Goal: Check status: Check status

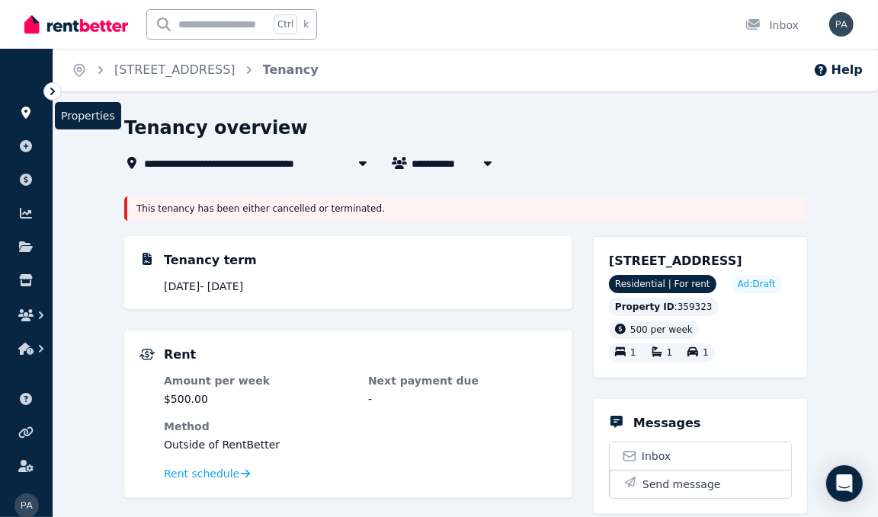
click at [23, 109] on icon at bounding box center [25, 113] width 9 height 12
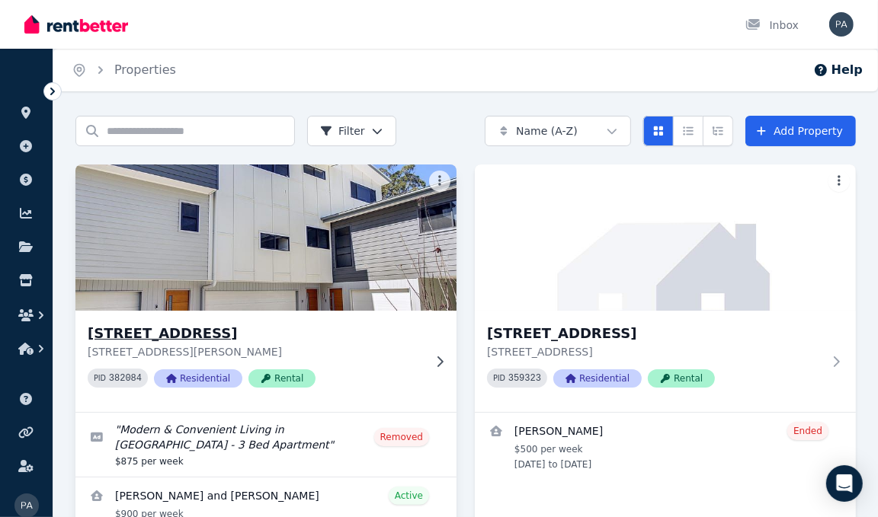
click at [142, 245] on img at bounding box center [266, 238] width 400 height 154
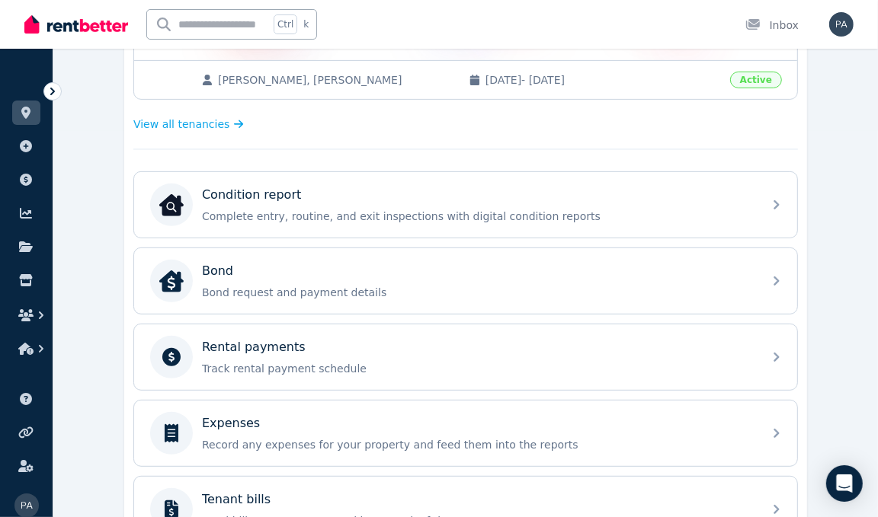
scroll to position [389, 0]
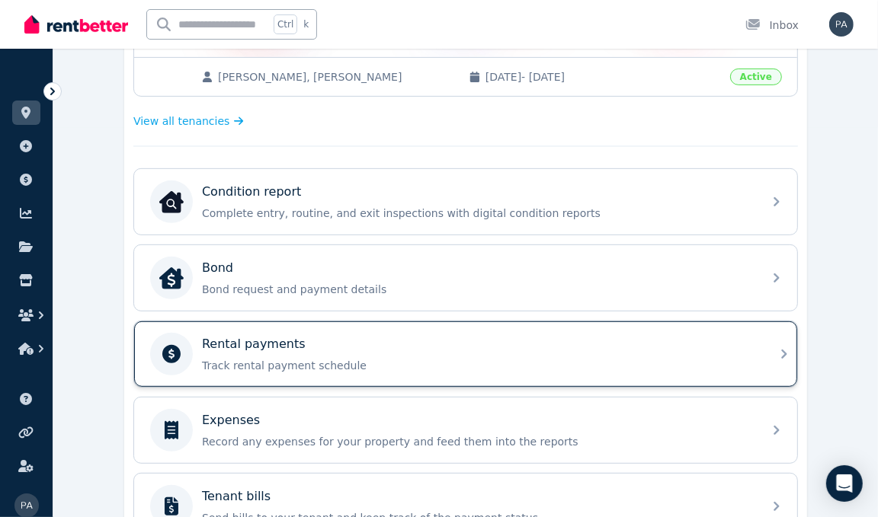
click at [665, 349] on div "Rental payments Track rental payment schedule" at bounding box center [478, 354] width 552 height 38
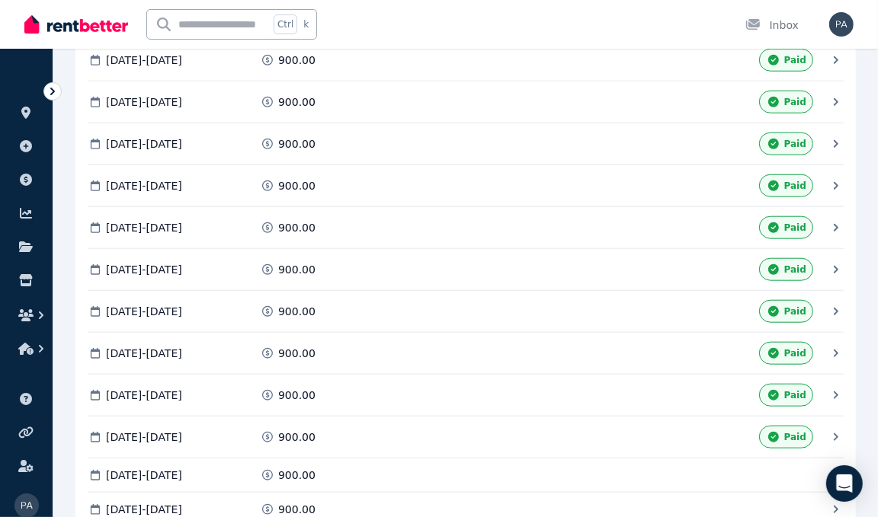
scroll to position [968, 0]
click at [688, 425] on div "Paid" at bounding box center [722, 436] width 181 height 23
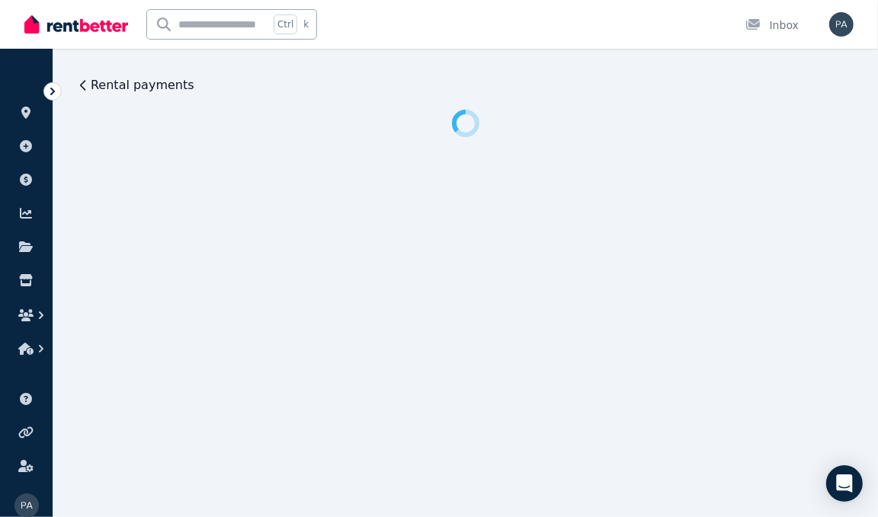
scroll to position [0, 0]
